Goal: Task Accomplishment & Management: Manage account settings

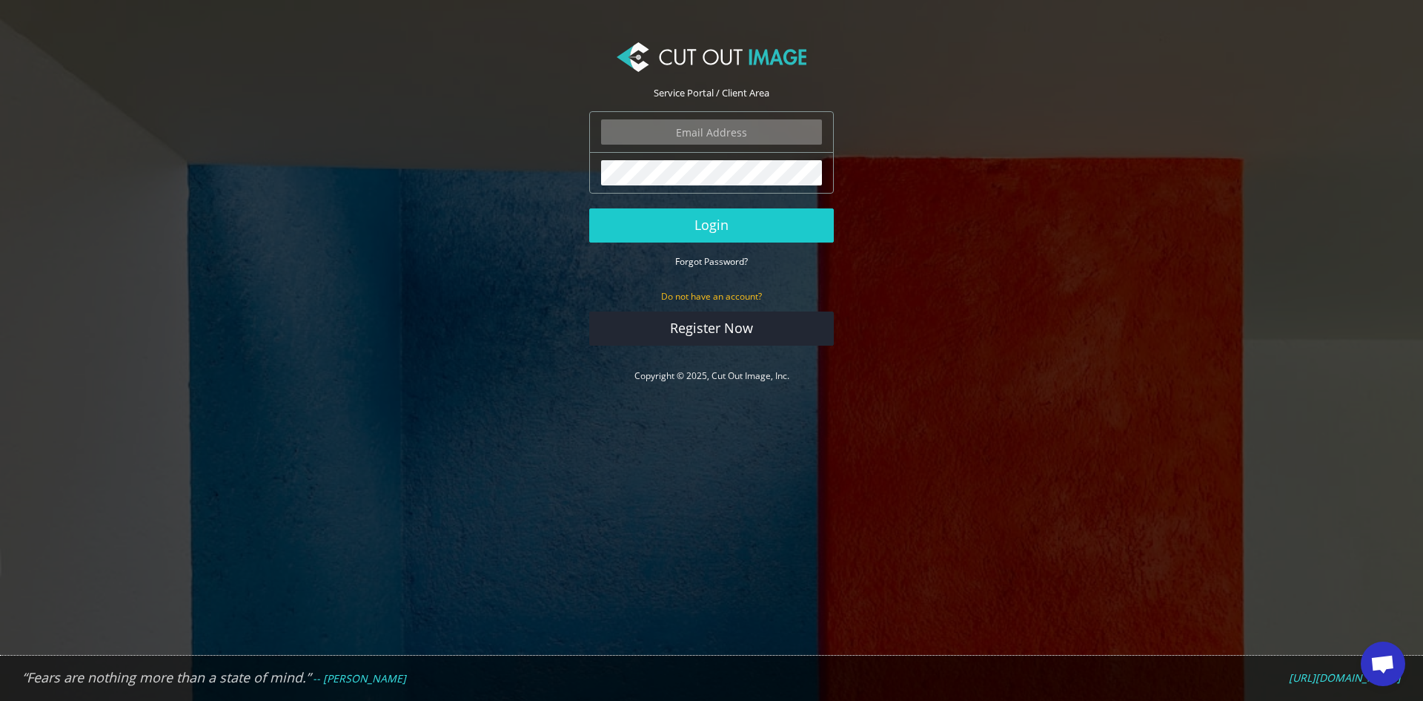
click at [743, 125] on input "email" at bounding box center [711, 131] width 221 height 25
click at [806, 133] on img at bounding box center [807, 133] width 18 height 18
type input "[PERSON_NAME][EMAIL_ADDRESS][DOMAIN_NAME]"
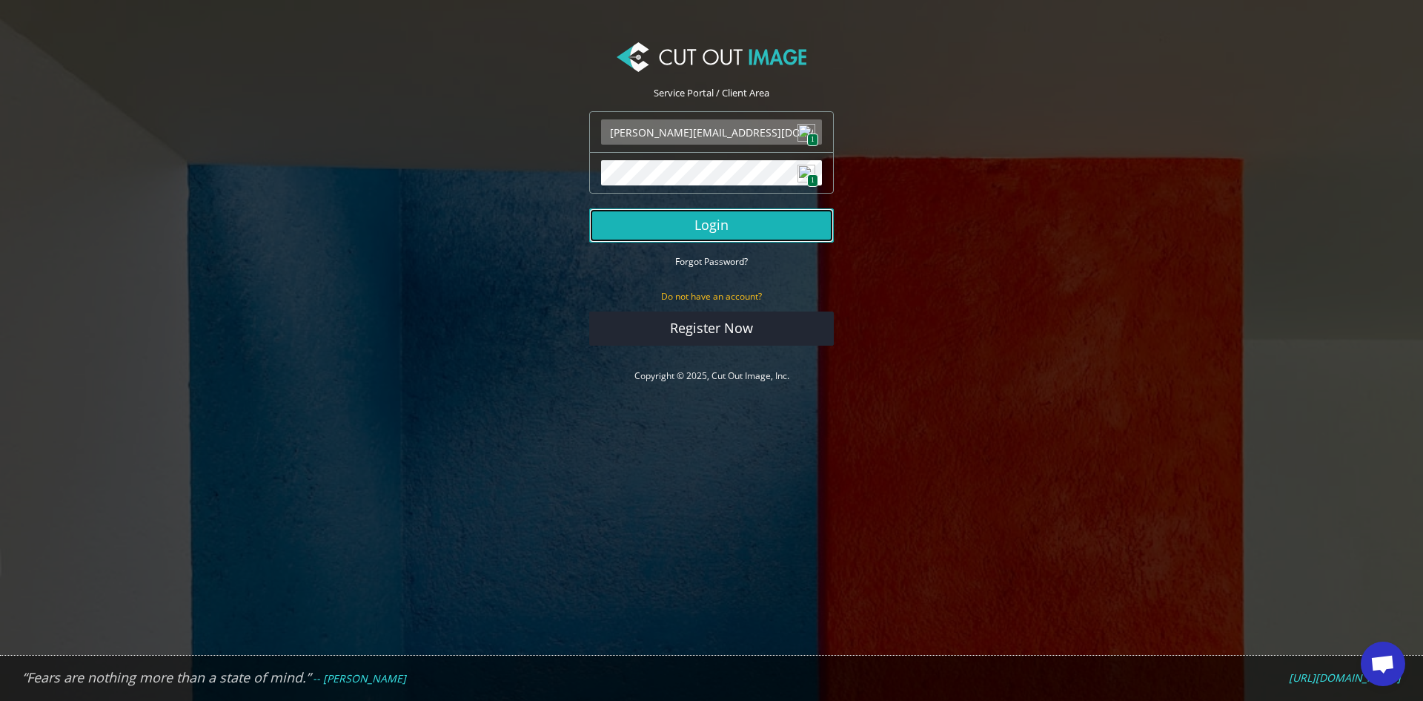
click at [718, 225] on button "Login" at bounding box center [711, 225] width 245 height 34
